Goal: Navigation & Orientation: Find specific page/section

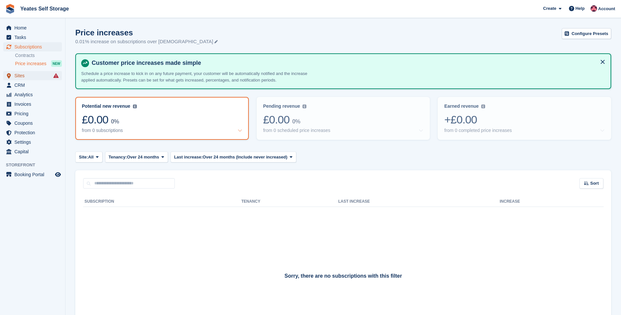
click at [21, 76] on span "Sites" at bounding box center [33, 75] width 39 height 9
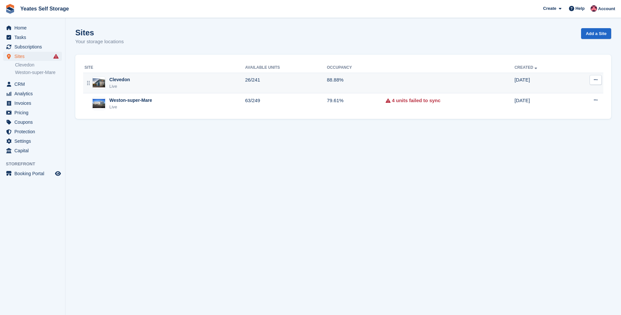
click at [122, 84] on div "Live" at bounding box center [119, 86] width 21 height 7
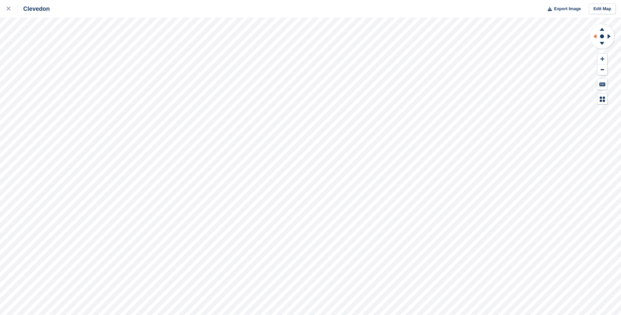
click at [595, 37] on icon at bounding box center [594, 36] width 3 height 5
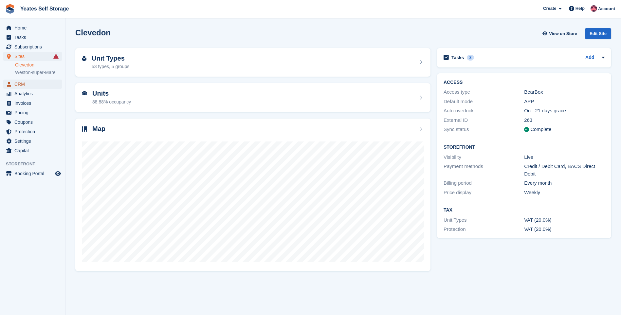
click at [18, 85] on span "CRM" at bounding box center [33, 84] width 39 height 9
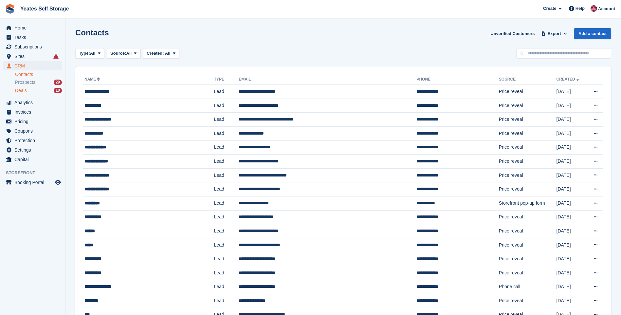
click at [21, 90] on span "Deals" at bounding box center [21, 90] width 12 height 6
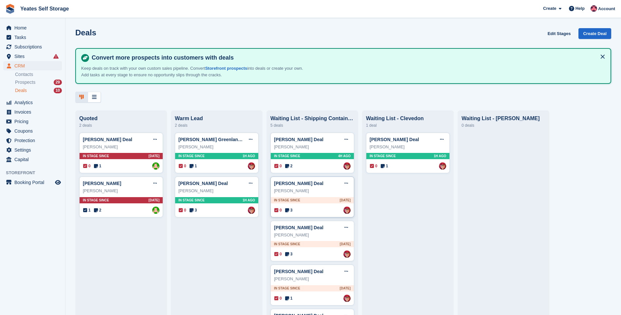
scroll to position [45, 0]
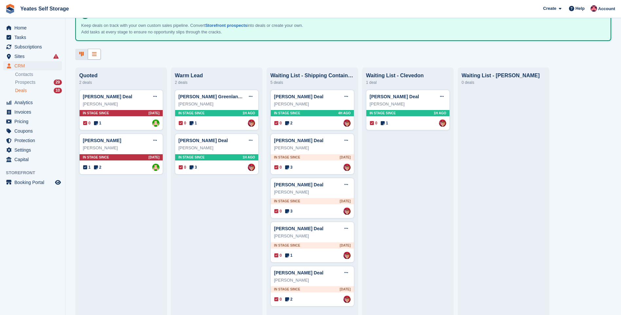
click at [93, 55] on icon at bounding box center [94, 53] width 5 height 5
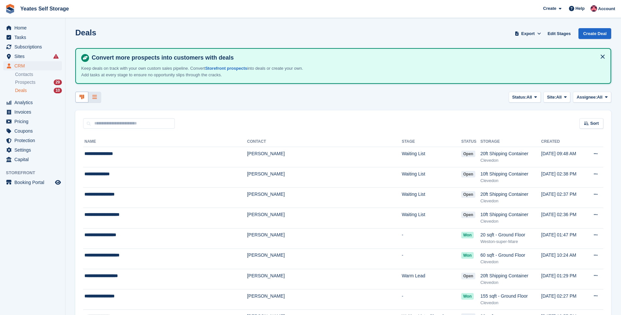
click at [82, 96] on icon at bounding box center [82, 96] width 5 height 5
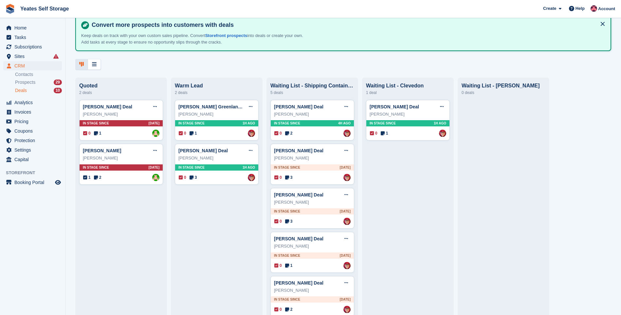
scroll to position [45, 0]
